Goal: Find specific page/section: Locate item on page

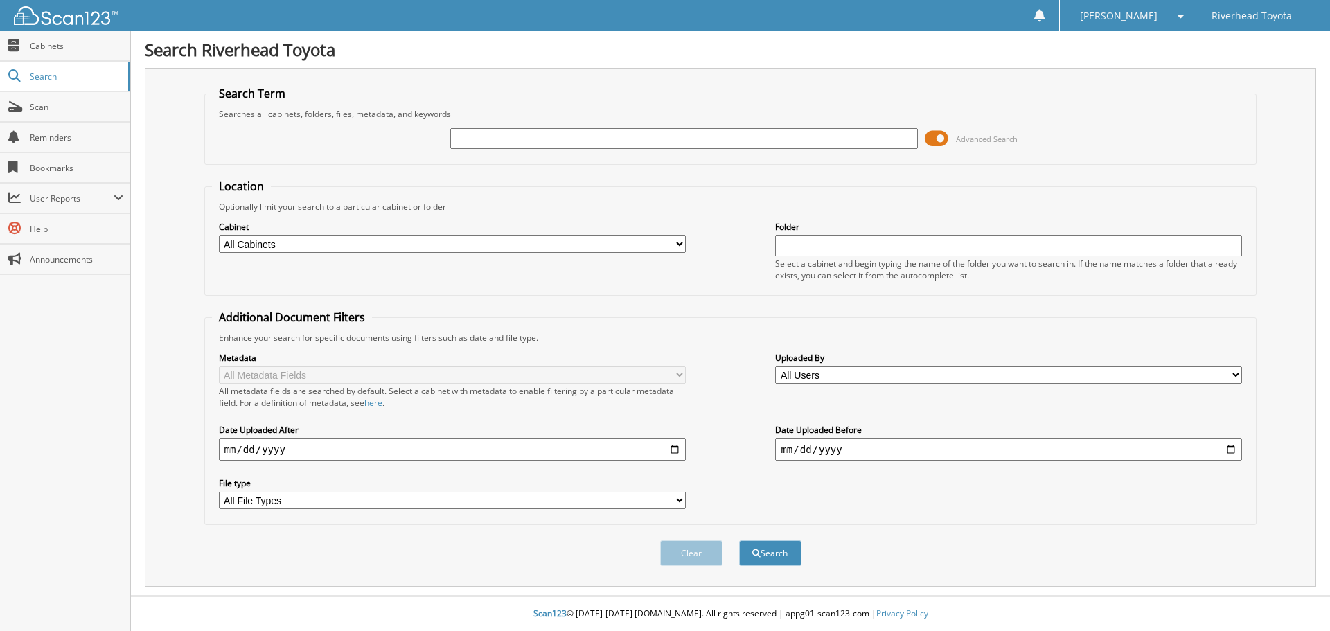
click at [482, 135] on input "text" at bounding box center [683, 138] width 467 height 21
type input "008462"
click at [778, 555] on button "Search" at bounding box center [770, 554] width 62 height 26
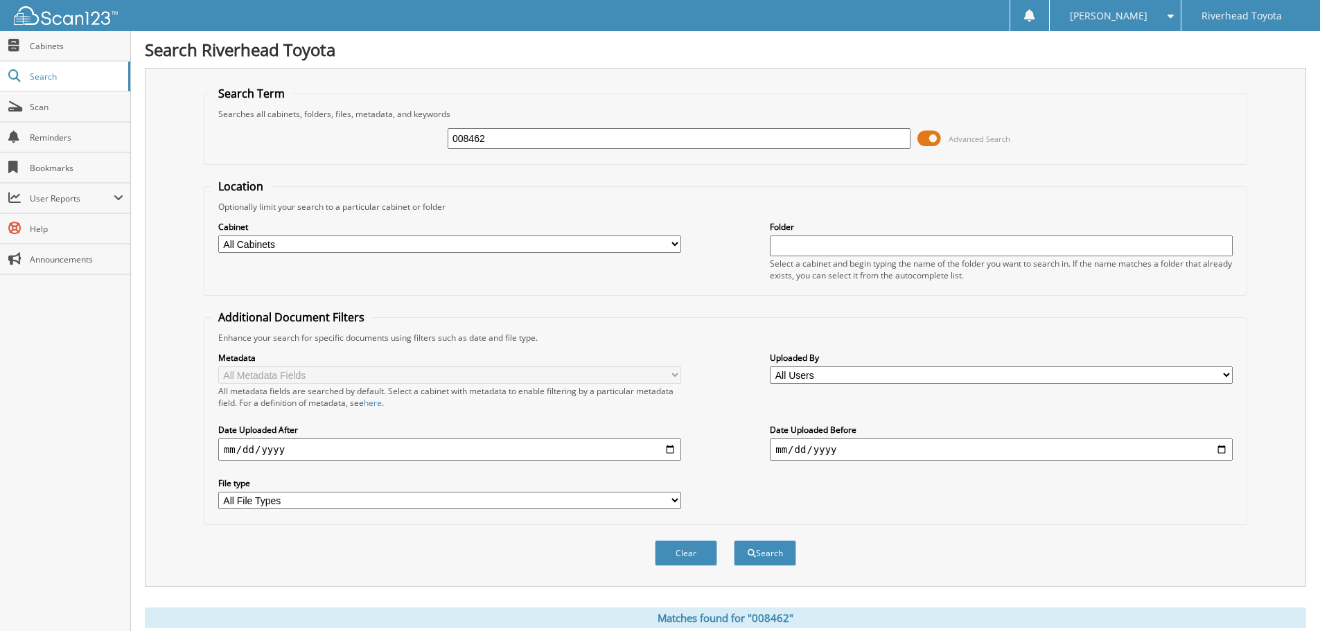
scroll to position [346, 0]
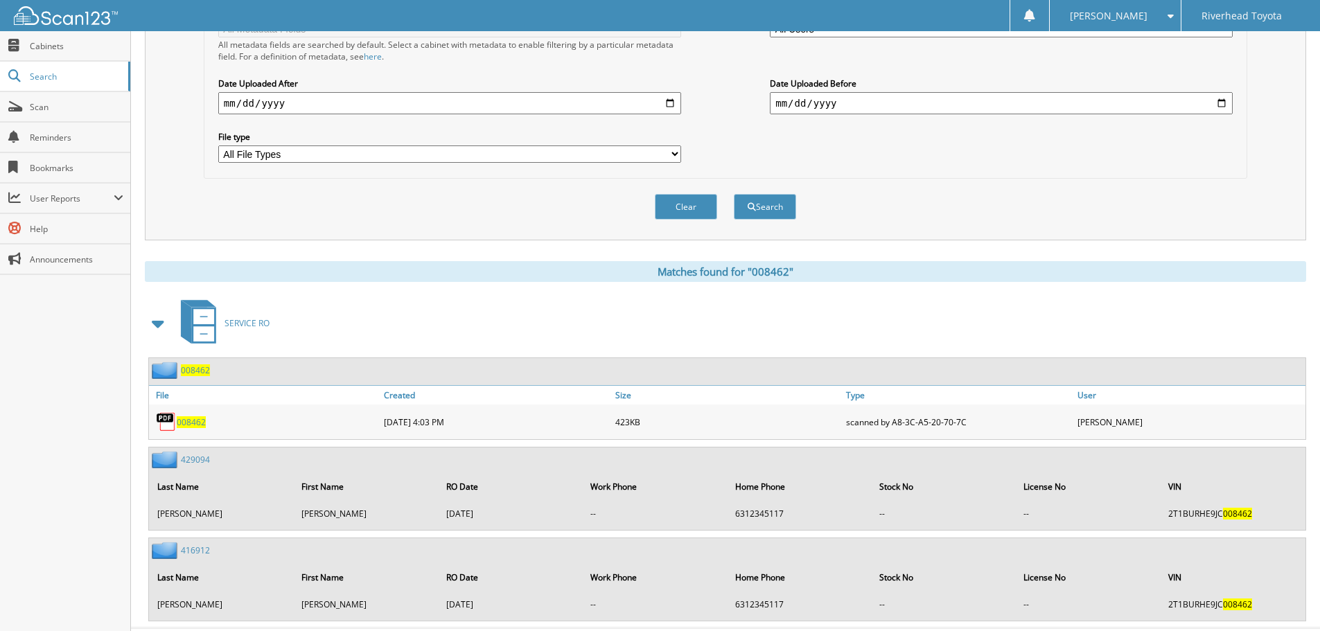
click at [193, 418] on span "008462" at bounding box center [191, 422] width 29 height 12
